Goal: Find contact information: Find contact information

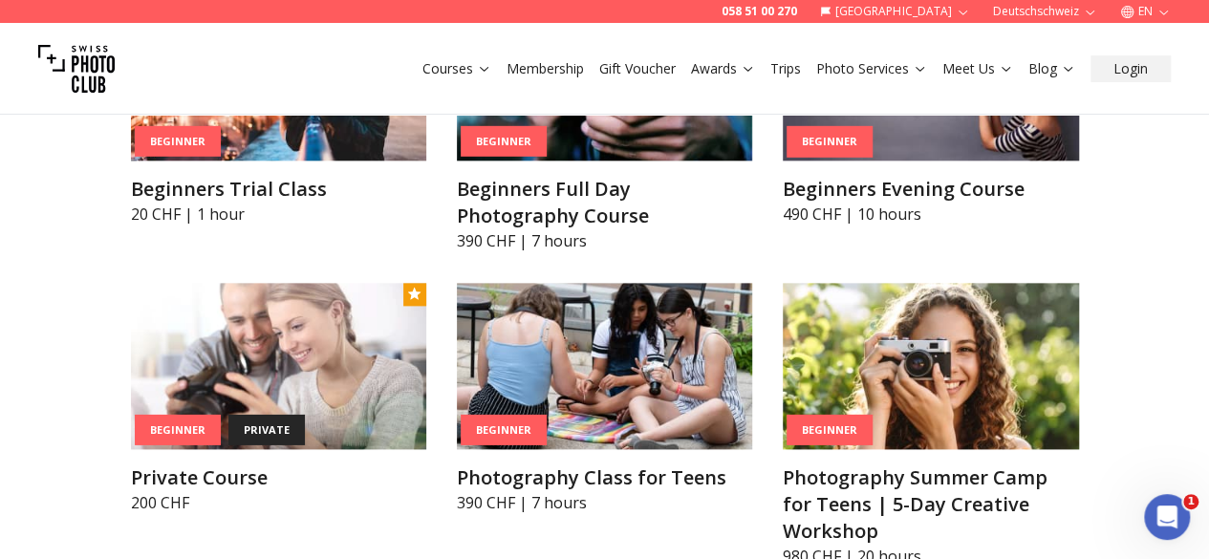
scroll to position [1082, 0]
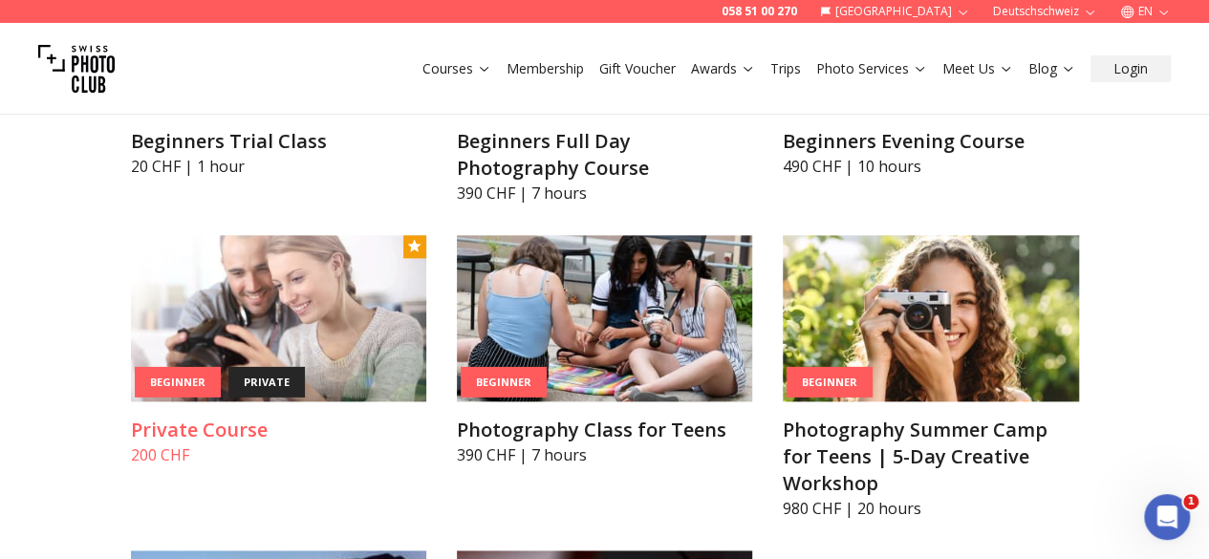
click at [136, 295] on img at bounding box center [278, 318] width 295 height 166
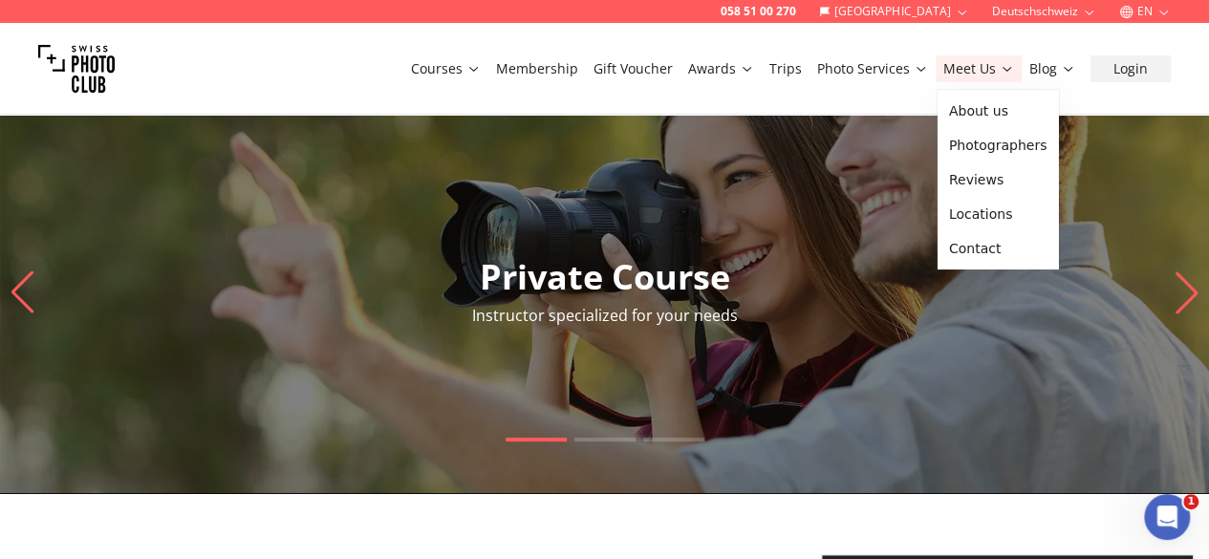
click at [961, 72] on link "Meet Us" at bounding box center [978, 68] width 71 height 19
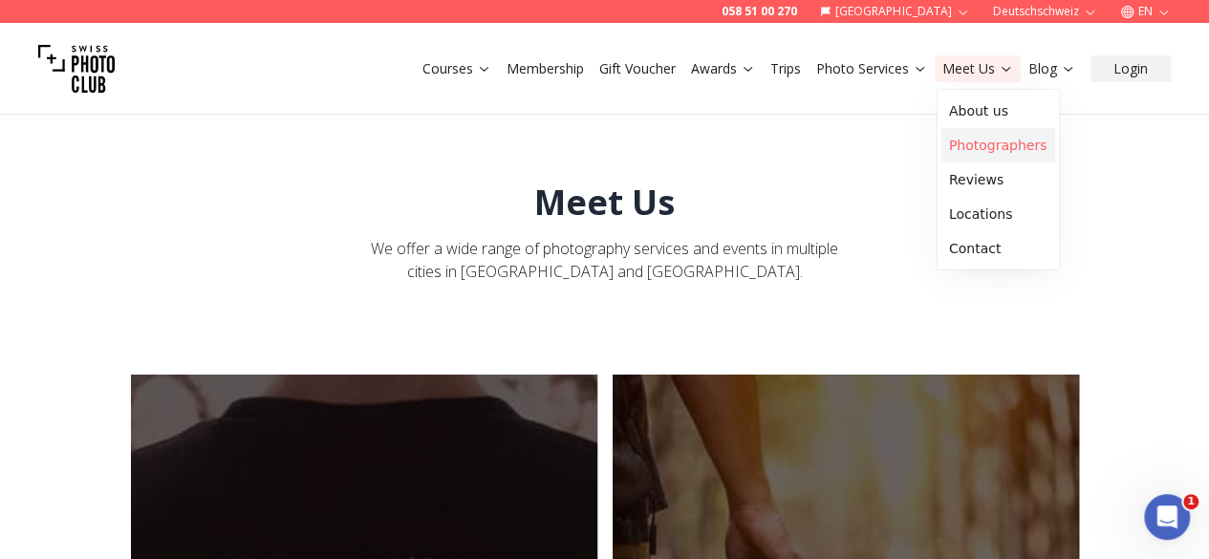
click at [946, 140] on link "Photographers" at bounding box center [998, 145] width 114 height 34
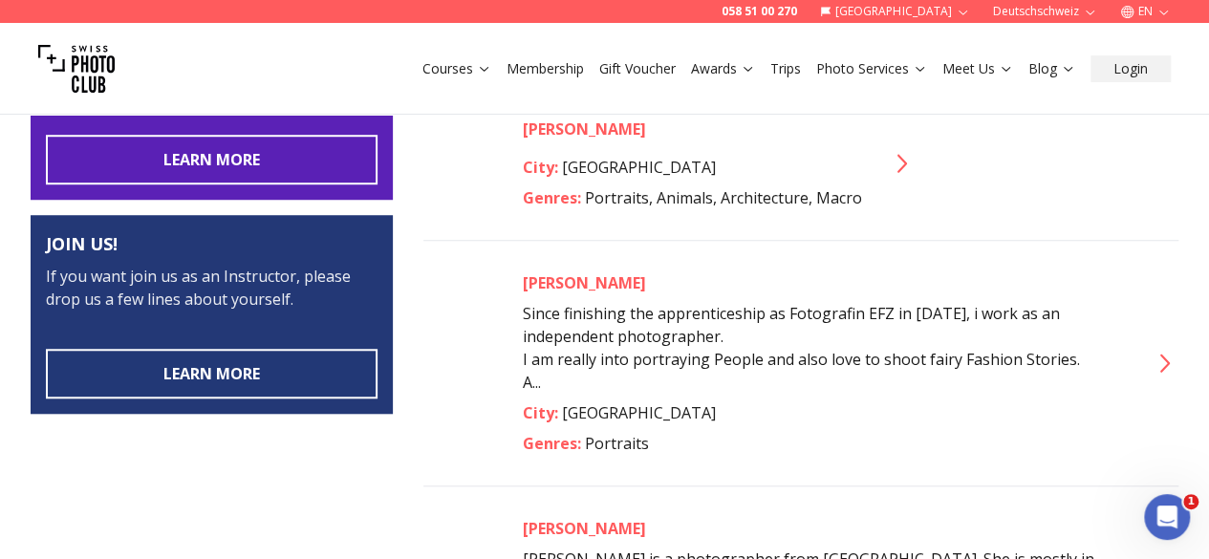
scroll to position [891, 0]
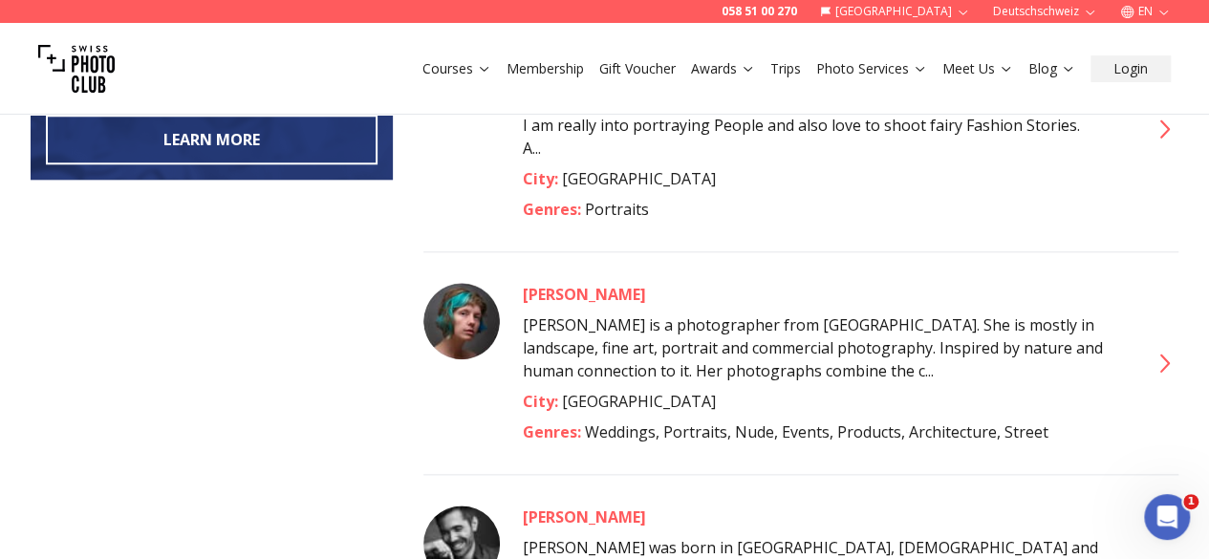
click at [551, 283] on div "[PERSON_NAME]" at bounding box center [824, 294] width 602 height 23
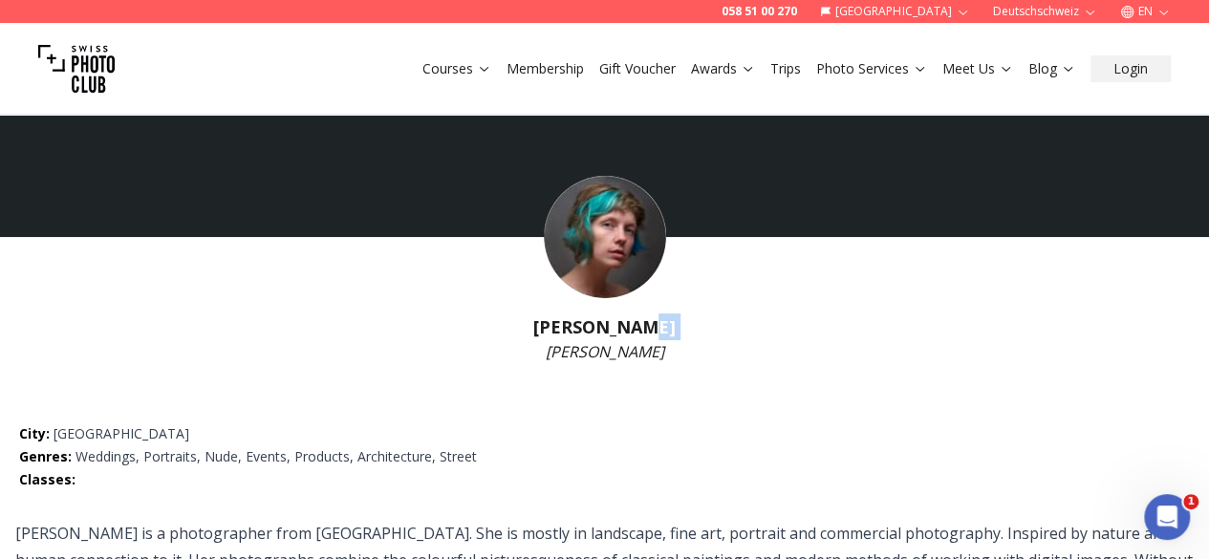
drag, startPoint x: 634, startPoint y: 324, endPoint x: 548, endPoint y: 335, distance: 86.8
click at [543, 340] on div "[PERSON_NAME] [PERSON_NAME]" at bounding box center [604, 330] width 1209 height 65
drag, startPoint x: 552, startPoint y: 332, endPoint x: 658, endPoint y: 328, distance: 106.1
click at [658, 328] on h1 "[PERSON_NAME]" at bounding box center [604, 326] width 1209 height 27
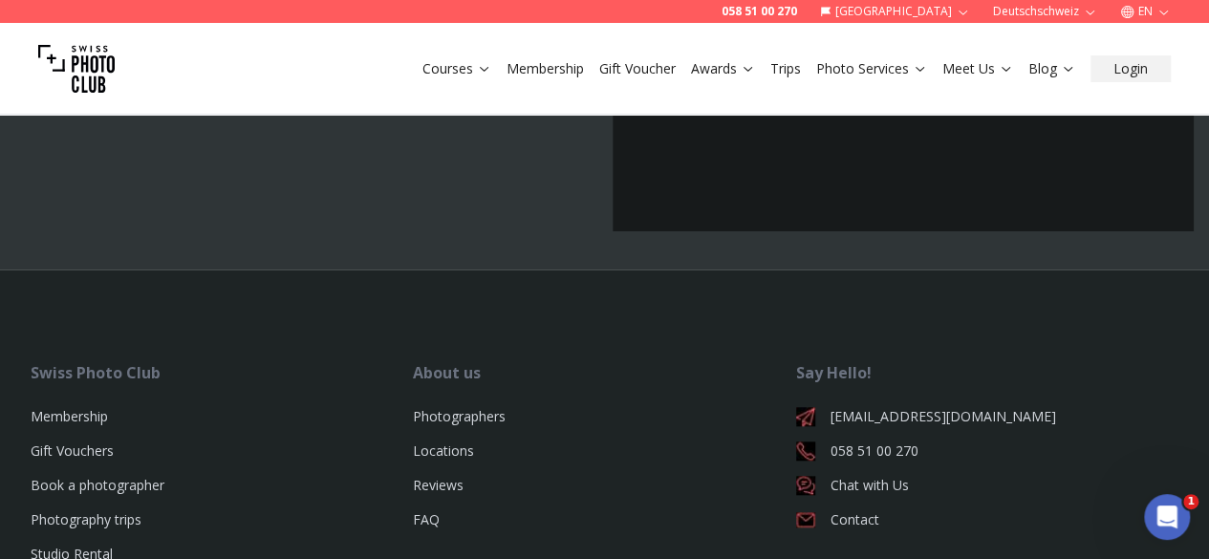
scroll to position [1861, 0]
